Goal: Use online tool/utility: Utilize a website feature to perform a specific function

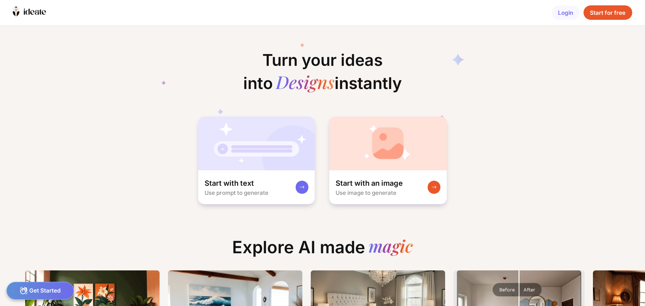
scroll to position [0, 19]
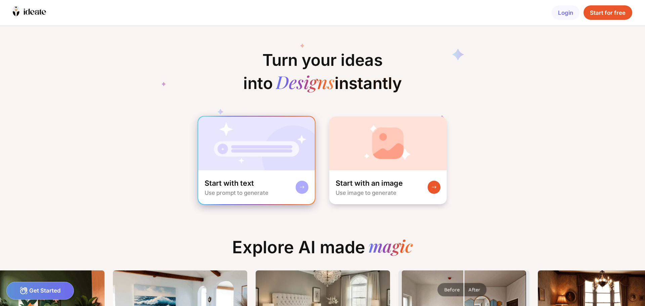
click at [240, 162] on img at bounding box center [256, 144] width 117 height 54
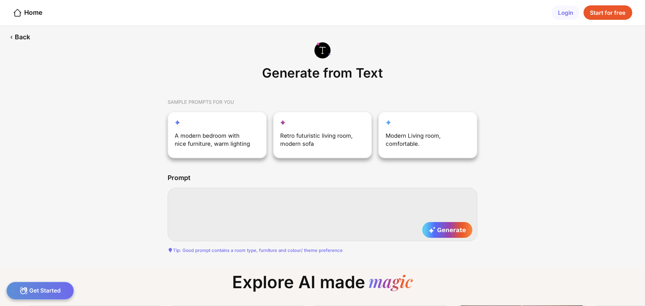
click at [208, 199] on textarea at bounding box center [323, 214] width 310 height 53
paste textarea "**********"
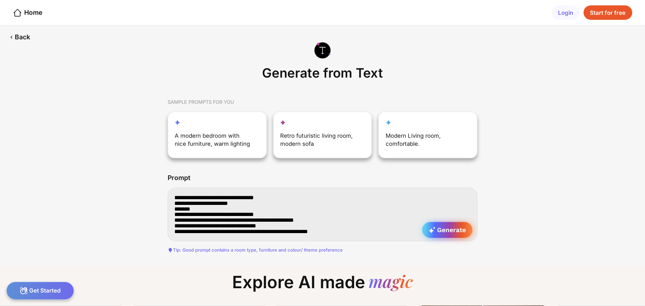
type textarea "**********"
click at [461, 232] on span "Generate" at bounding box center [447, 230] width 37 height 8
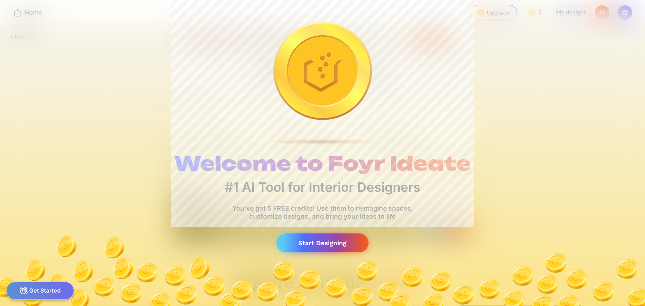
click at [328, 245] on div "Start Designing" at bounding box center [322, 242] width 92 height 19
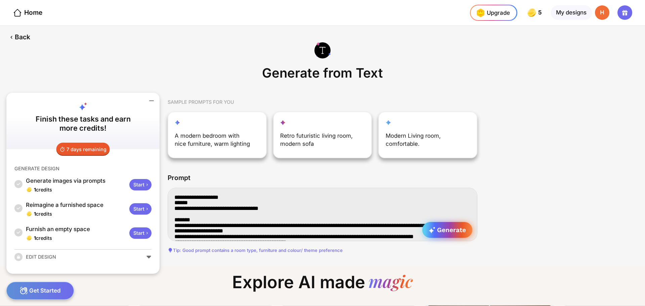
click at [449, 231] on span "Generate" at bounding box center [447, 230] width 37 height 8
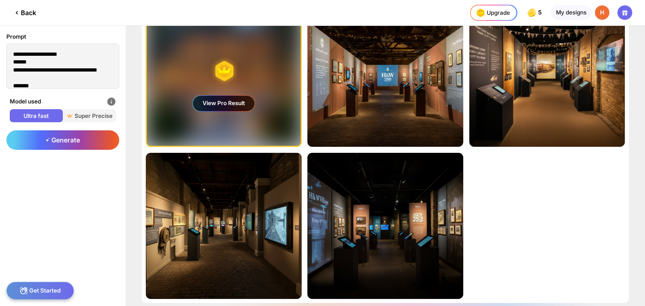
scroll to position [24, 0]
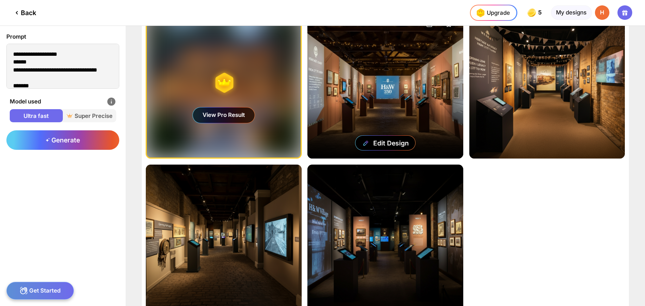
click at [374, 83] on div "Edit Design" at bounding box center [384, 86] width 155 height 146
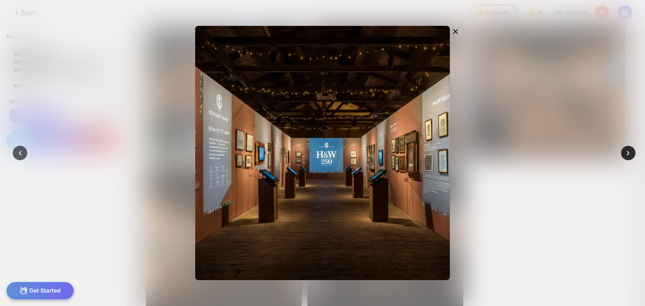
click at [624, 148] on div at bounding box center [628, 153] width 14 height 14
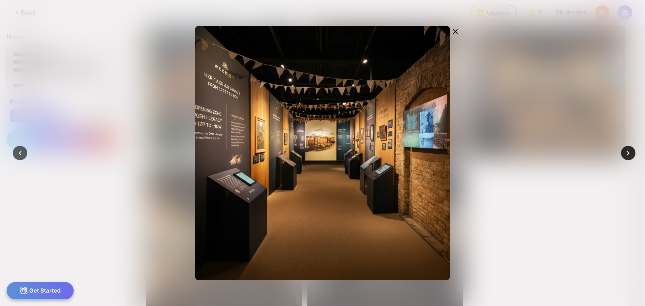
click at [624, 148] on div at bounding box center [628, 153] width 14 height 14
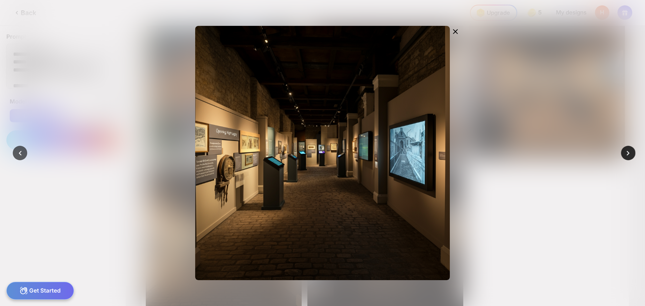
click at [624, 148] on div at bounding box center [628, 153] width 14 height 14
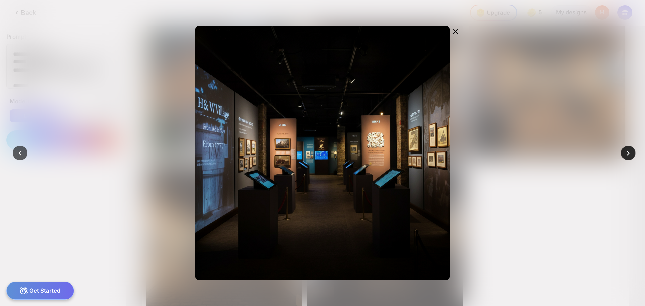
click at [623, 150] on icon at bounding box center [627, 152] width 9 height 9
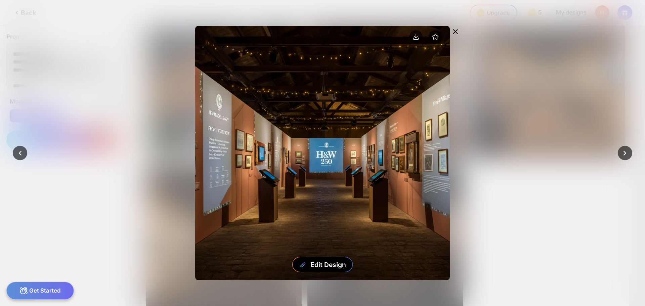
click at [455, 32] on icon at bounding box center [455, 32] width 8 height 8
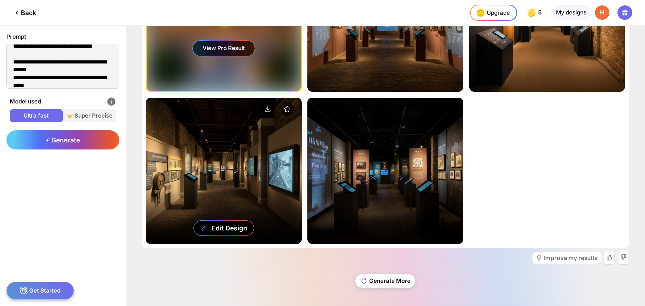
scroll to position [91, 0]
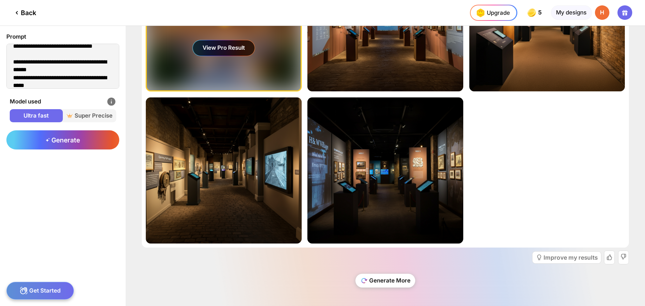
click at [382, 283] on div "Generate More" at bounding box center [385, 280] width 60 height 13
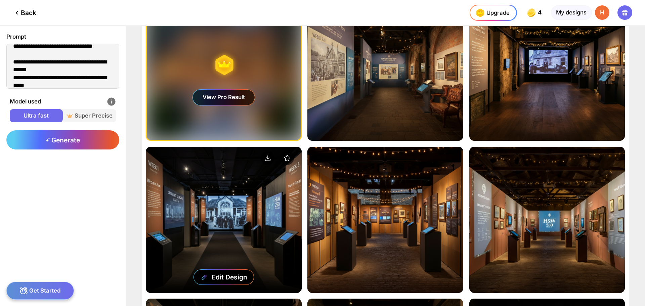
scroll to position [40, 0]
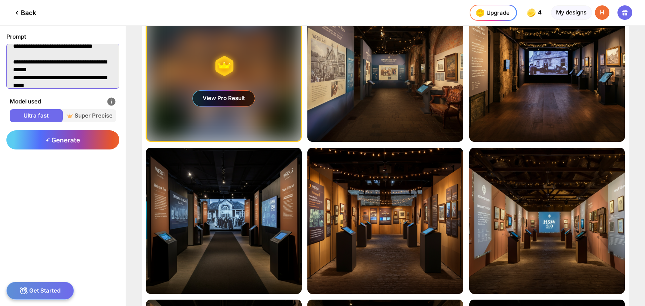
click at [69, 77] on textarea at bounding box center [62, 66] width 113 height 45
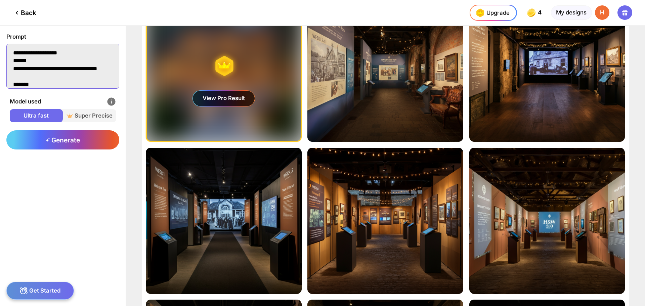
scroll to position [0, 0]
drag, startPoint x: 73, startPoint y: 67, endPoint x: 11, endPoint y: 53, distance: 63.9
click at [11, 53] on textarea at bounding box center [62, 66] width 113 height 45
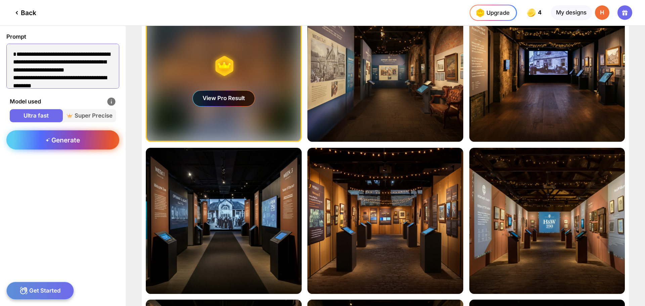
type textarea "**********"
click at [74, 143] on span "Generate" at bounding box center [63, 140] width 34 height 8
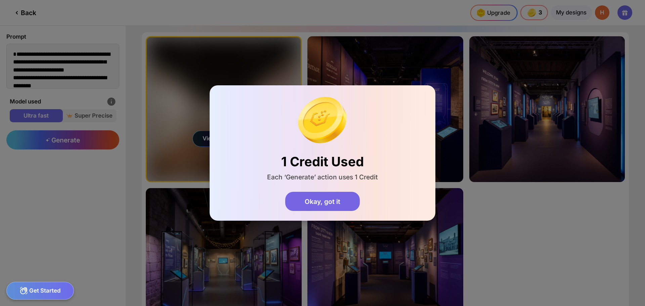
click at [348, 210] on div "Okay, got it" at bounding box center [322, 201] width 74 height 19
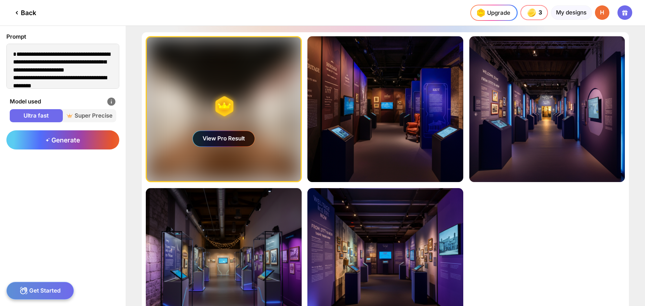
scroll to position [91, 0]
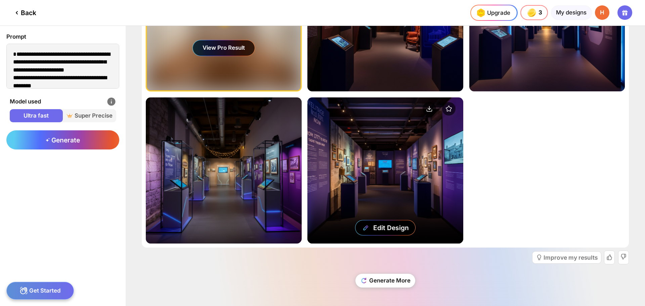
click at [380, 179] on div "Edit Design" at bounding box center [384, 170] width 155 height 146
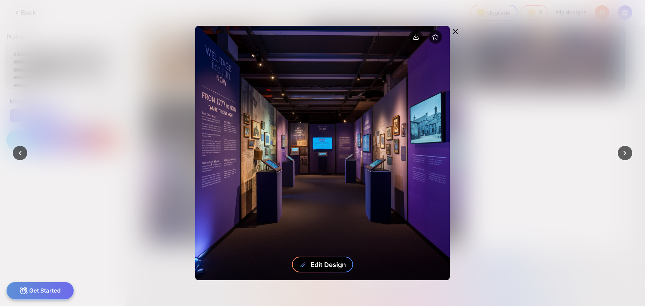
click at [309, 263] on div "Edit Design" at bounding box center [322, 265] width 61 height 16
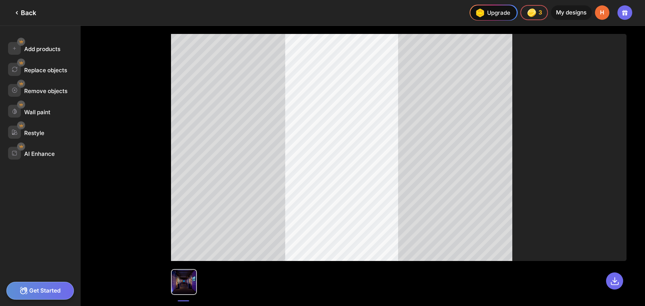
click at [23, 10] on div "Back" at bounding box center [25, 13] width 24 height 8
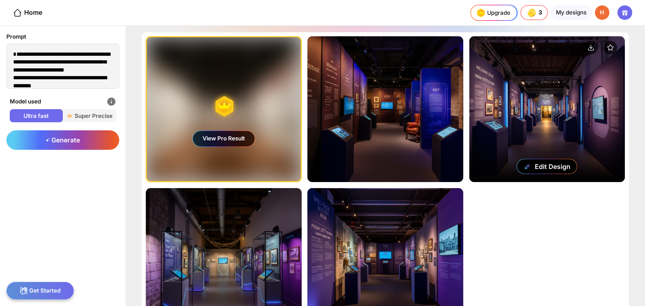
click at [546, 131] on div "Edit Design" at bounding box center [546, 109] width 155 height 146
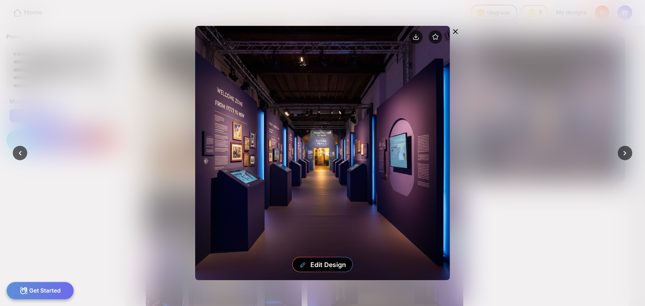
click at [452, 30] on icon at bounding box center [455, 32] width 8 height 8
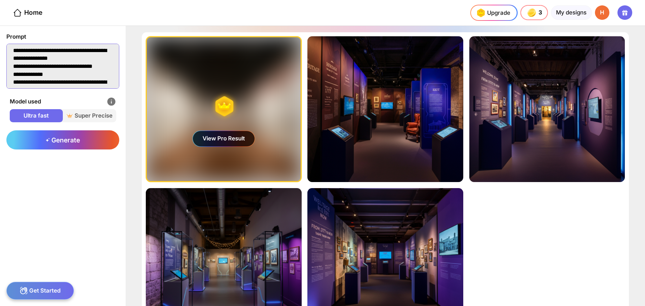
drag, startPoint x: 11, startPoint y: 61, endPoint x: 102, endPoint y: 69, distance: 91.3
click at [108, 69] on textarea at bounding box center [62, 66] width 113 height 45
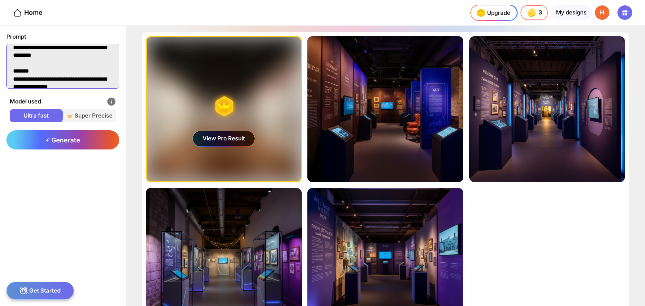
scroll to position [292, 0]
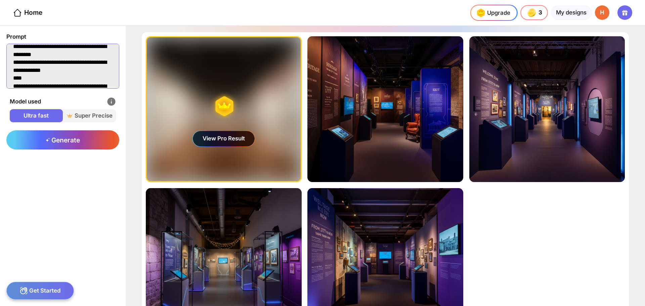
click at [58, 64] on textarea at bounding box center [62, 66] width 113 height 45
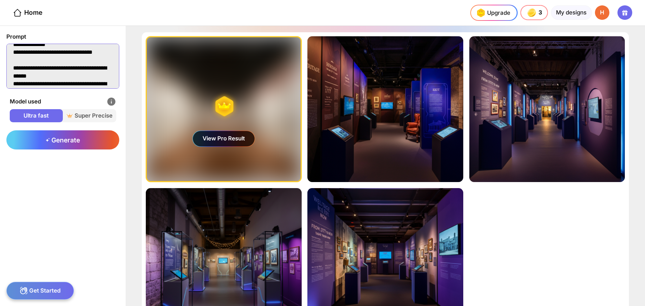
scroll to position [191, 0]
drag, startPoint x: 56, startPoint y: 60, endPoint x: 34, endPoint y: 53, distance: 22.9
click at [34, 53] on textarea at bounding box center [62, 66] width 113 height 45
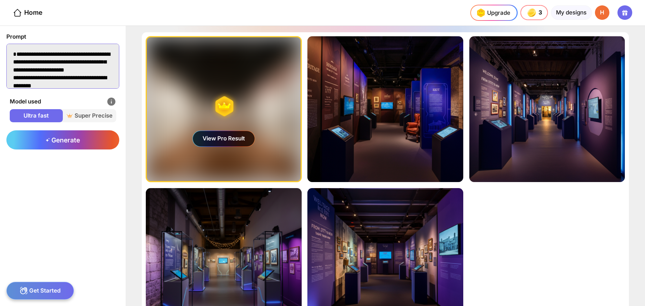
drag, startPoint x: 38, startPoint y: 60, endPoint x: 5, endPoint y: 43, distance: 37.4
click at [5, 43] on div "Prompt" at bounding box center [63, 61] width 126 height 71
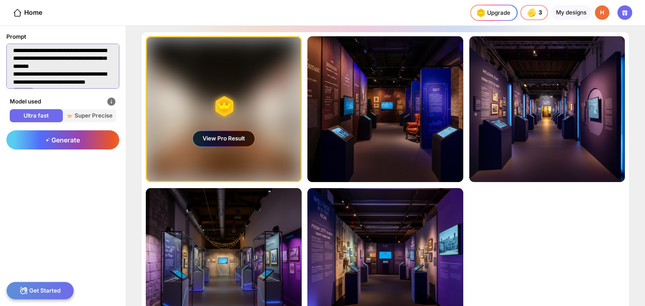
scroll to position [67, 0]
type textarea "**********"
drag, startPoint x: 44, startPoint y: 138, endPoint x: 42, endPoint y: 133, distance: 5.7
click at [44, 138] on div "Generate" at bounding box center [62, 139] width 113 height 19
